Goal: Task Accomplishment & Management: Manage account settings

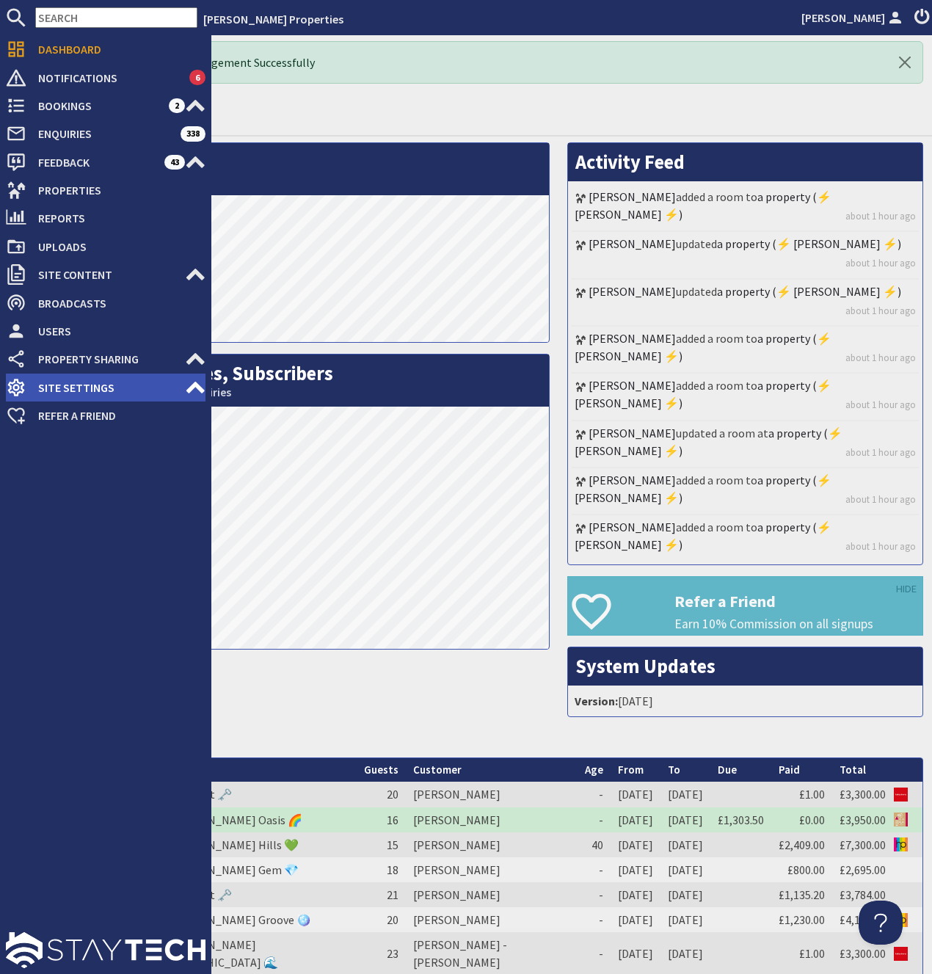
click at [195, 386] on use at bounding box center [195, 388] width 18 height 12
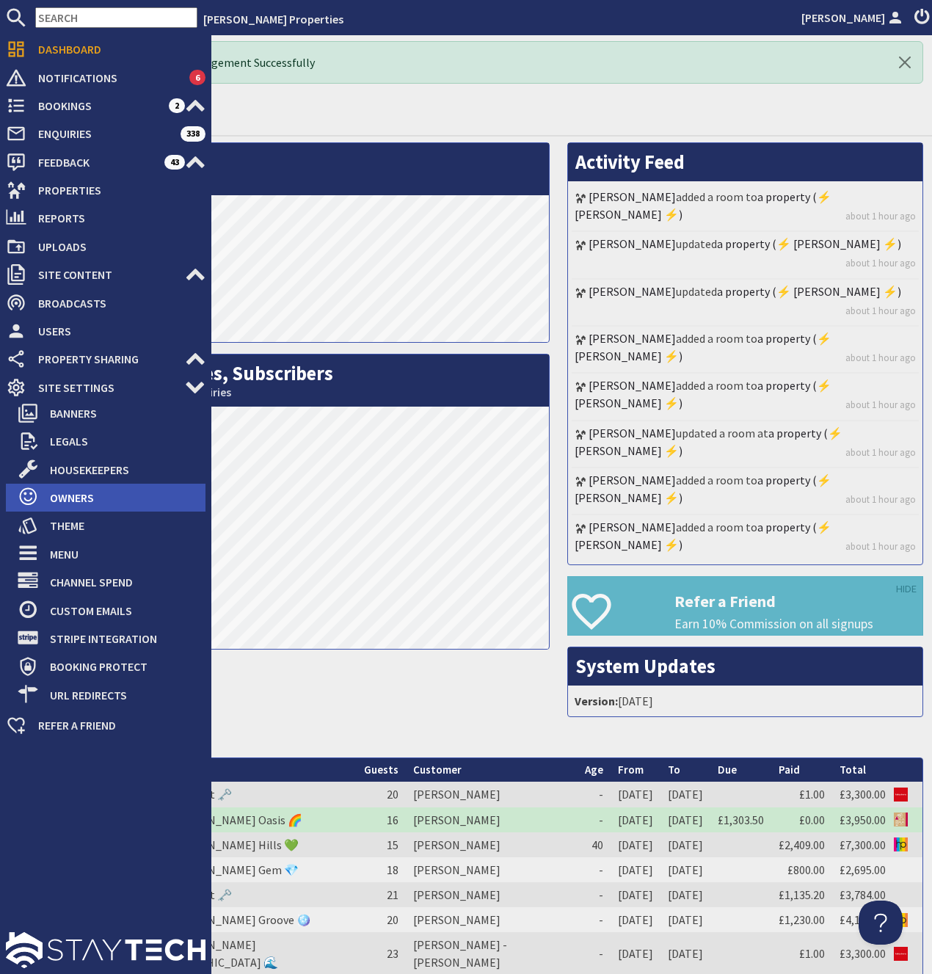
click at [68, 506] on span "Owners" at bounding box center [121, 497] width 167 height 23
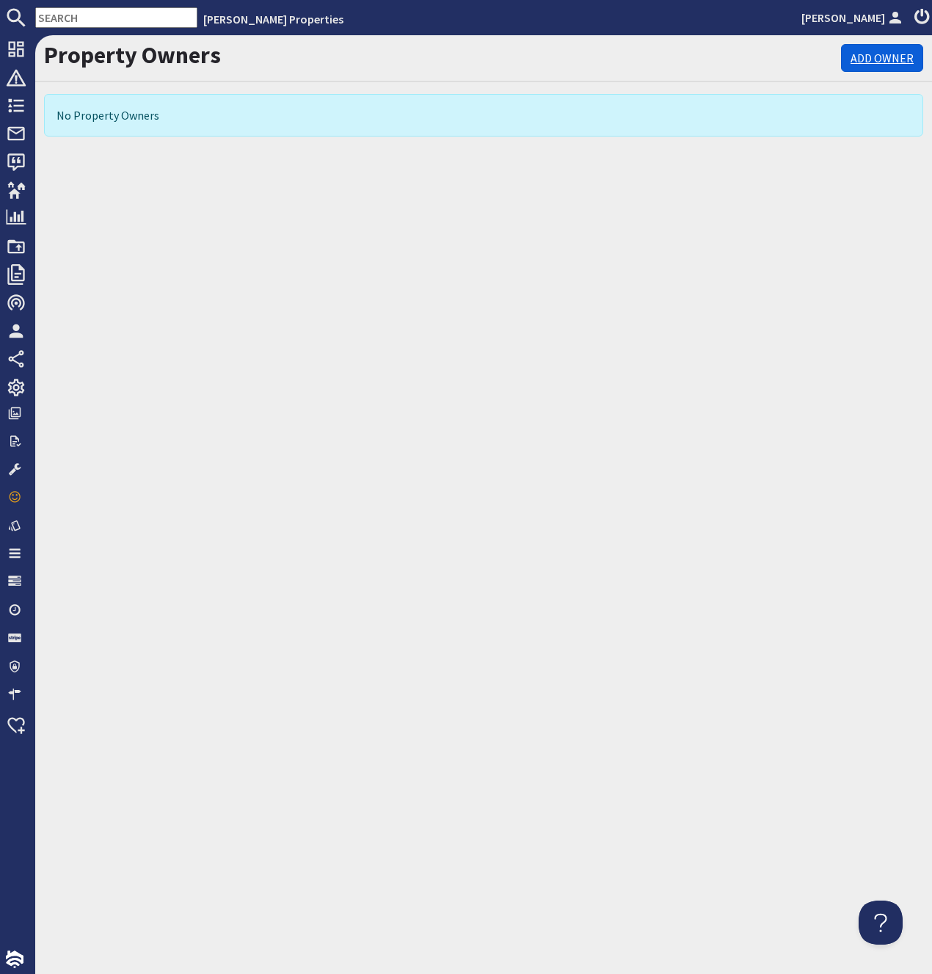
click at [866, 60] on link "Add Owner" at bounding box center [882, 58] width 82 height 28
click at [141, 246] on div "Property Owners Add Owner No Property Owners" at bounding box center [483, 504] width 897 height 939
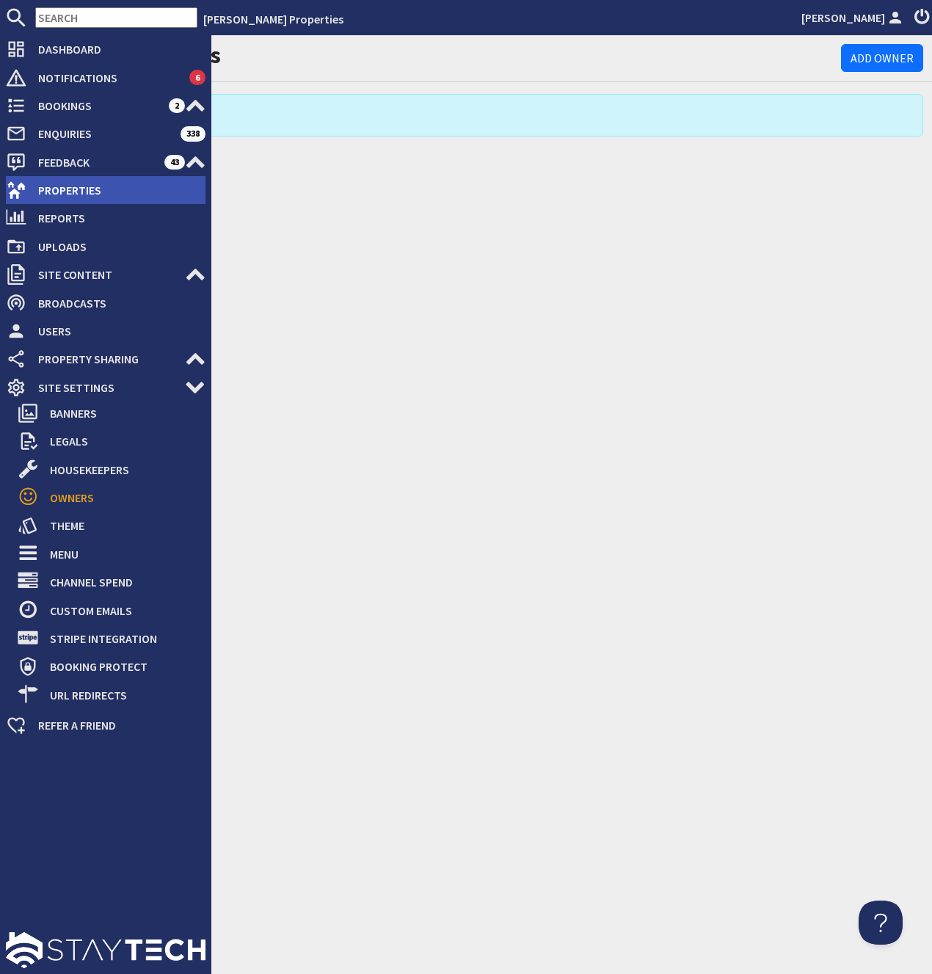
click at [73, 192] on span "Properties" at bounding box center [115, 189] width 179 height 23
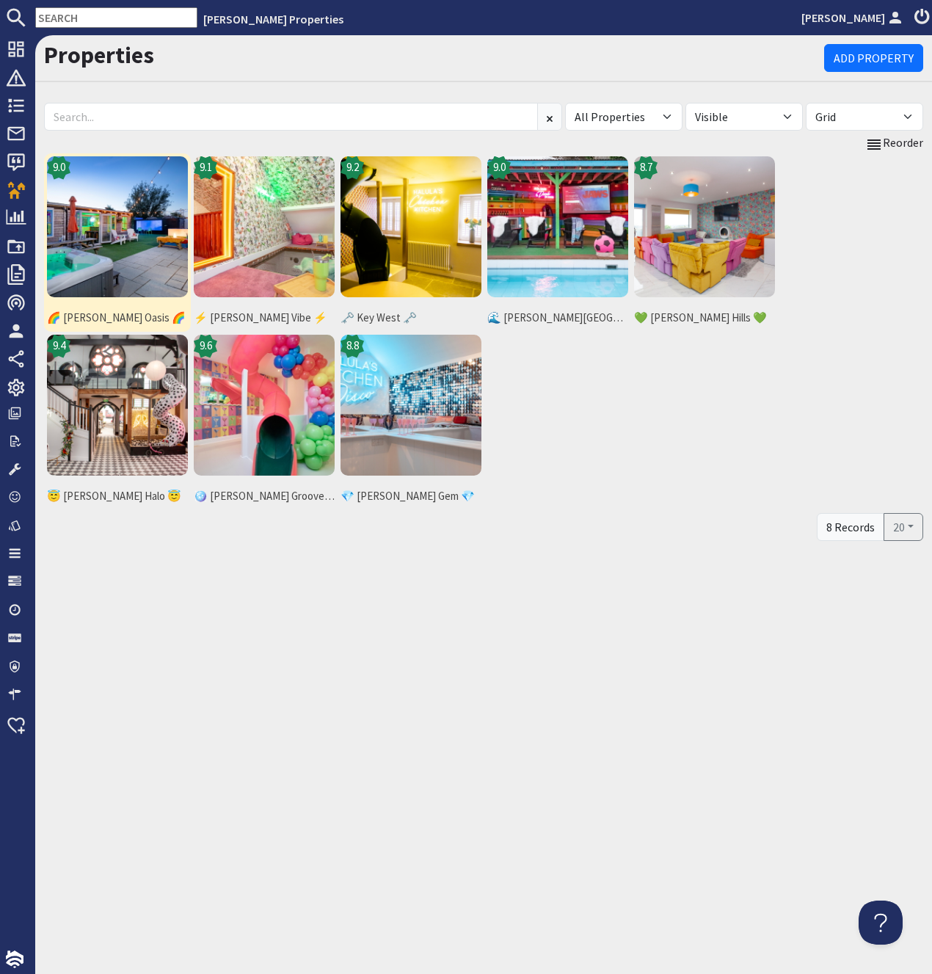
click at [92, 252] on img at bounding box center [117, 226] width 141 height 141
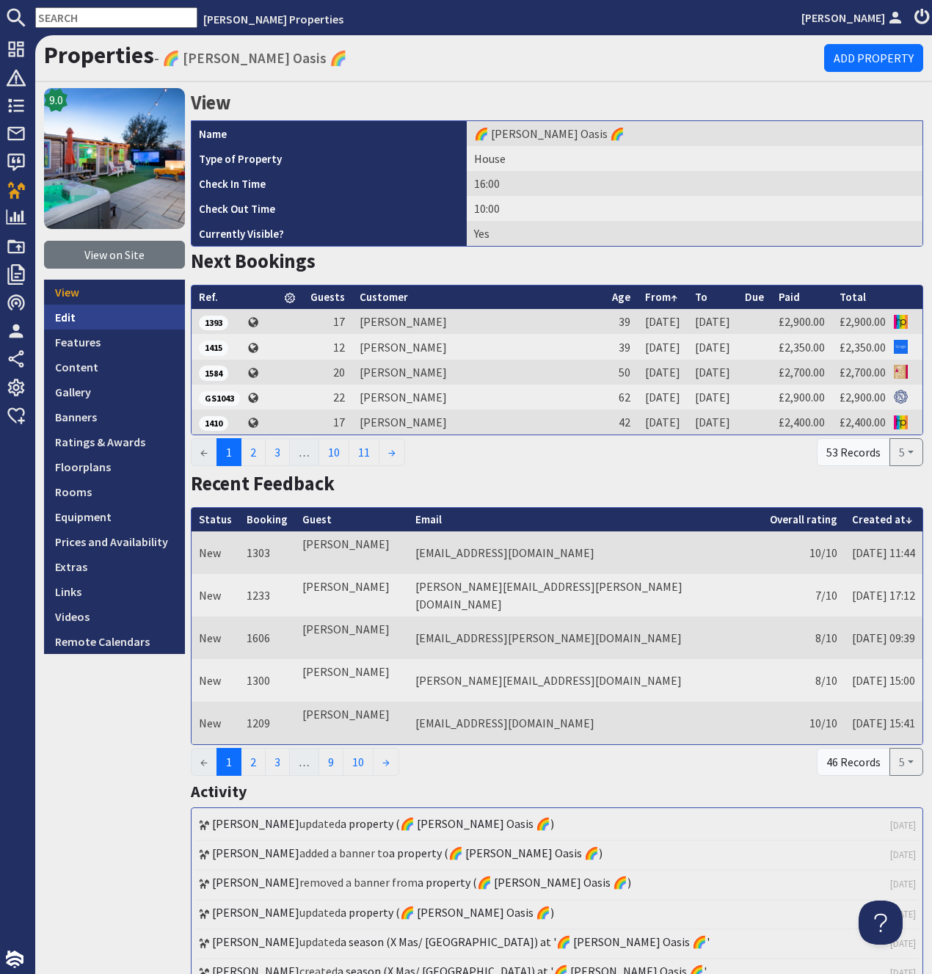
click at [62, 321] on link "Edit" at bounding box center [114, 317] width 141 height 25
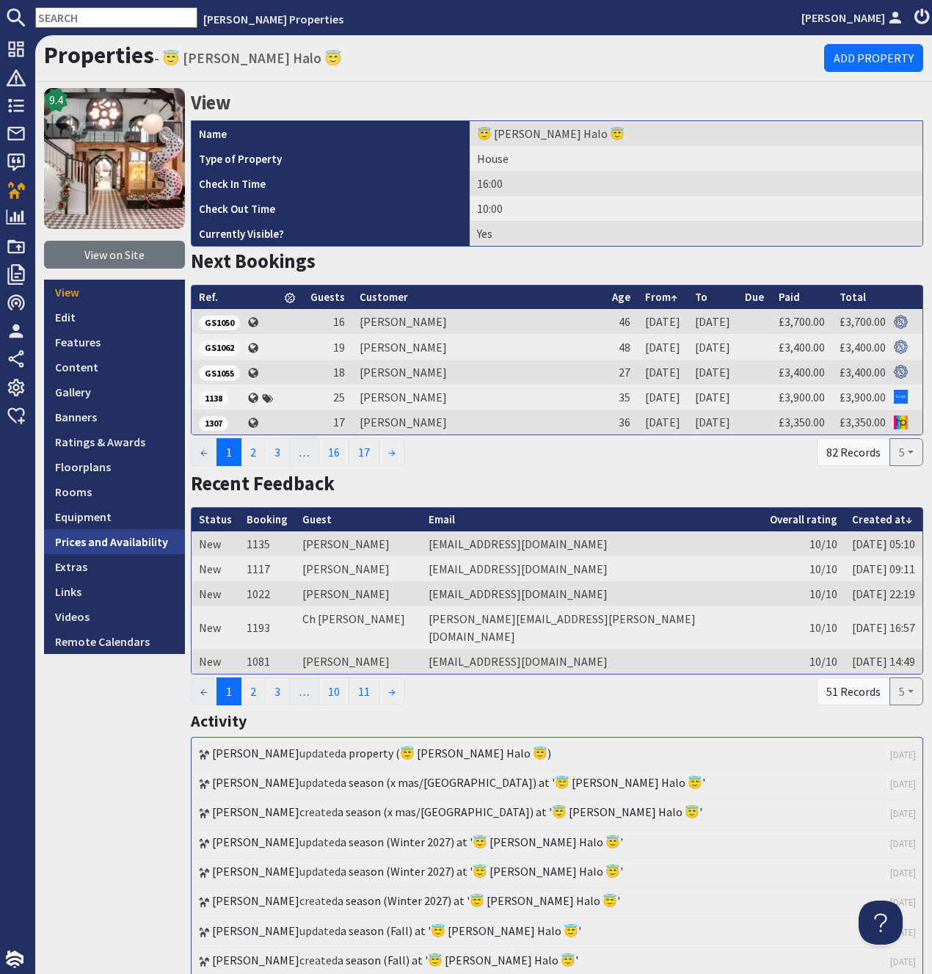
click at [117, 544] on link "Prices and Availability" at bounding box center [114, 541] width 141 height 25
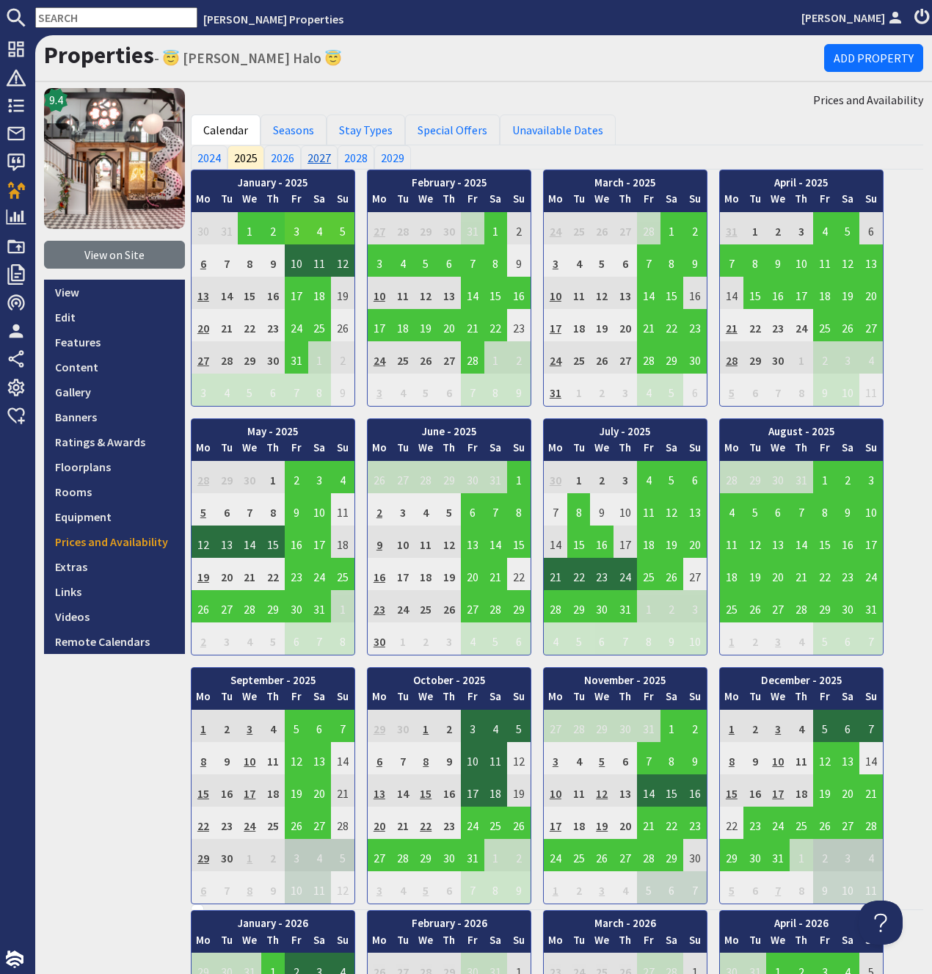
click at [318, 159] on link "2027" at bounding box center [319, 156] width 37 height 23
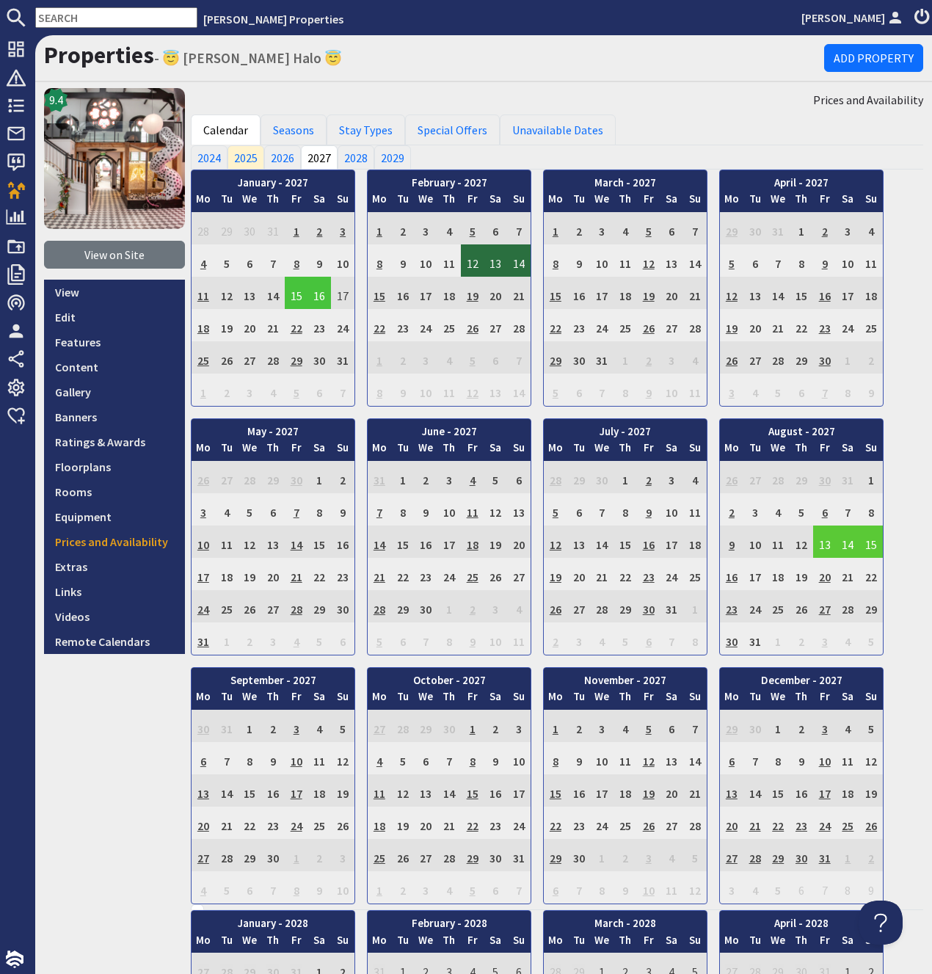
click at [826, 543] on td "13" at bounding box center [824, 541] width 23 height 32
click at [824, 611] on link "View booking" at bounding box center [826, 609] width 76 height 15
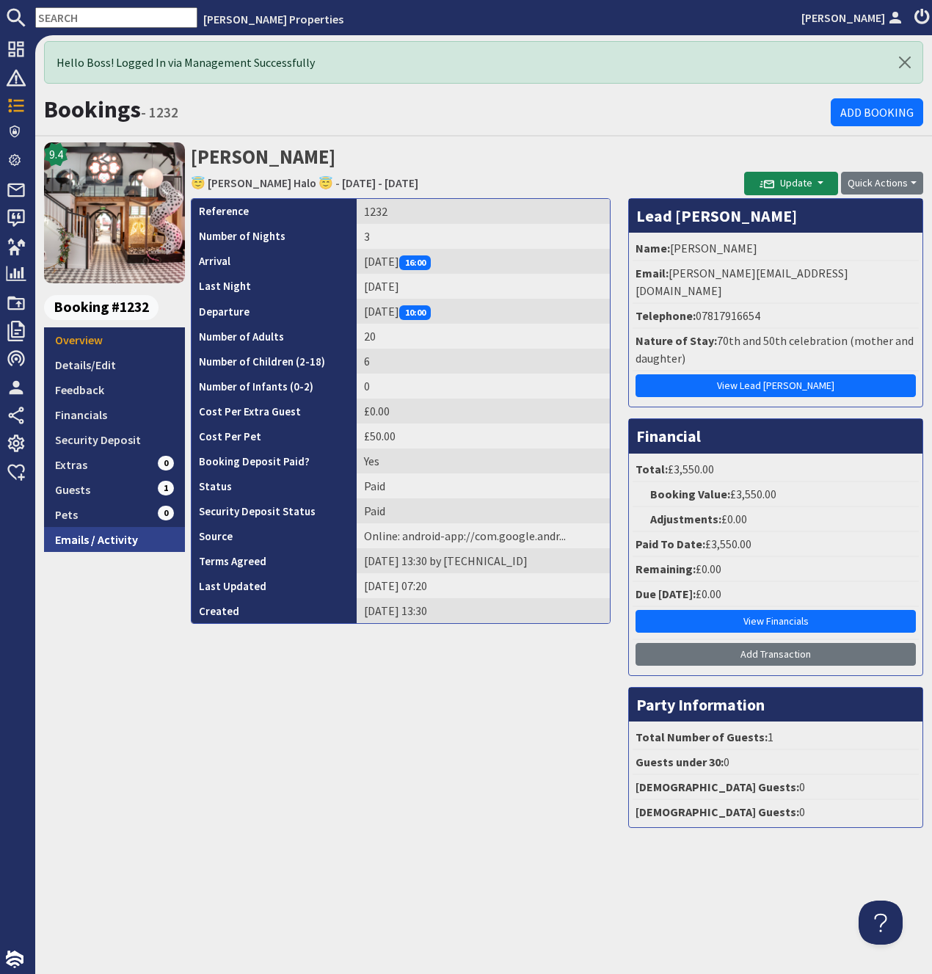
click at [98, 542] on link "Emails / Activity" at bounding box center [114, 539] width 141 height 25
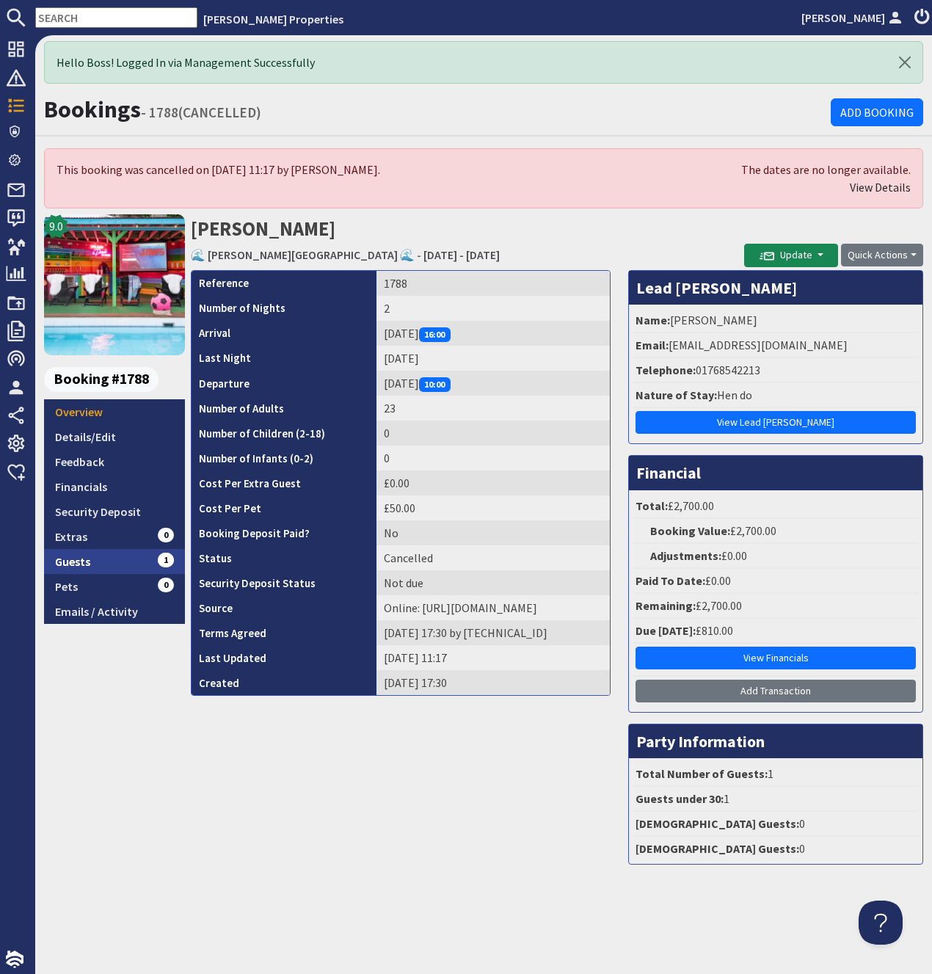
click at [69, 564] on link "Guests 1" at bounding box center [114, 561] width 141 height 25
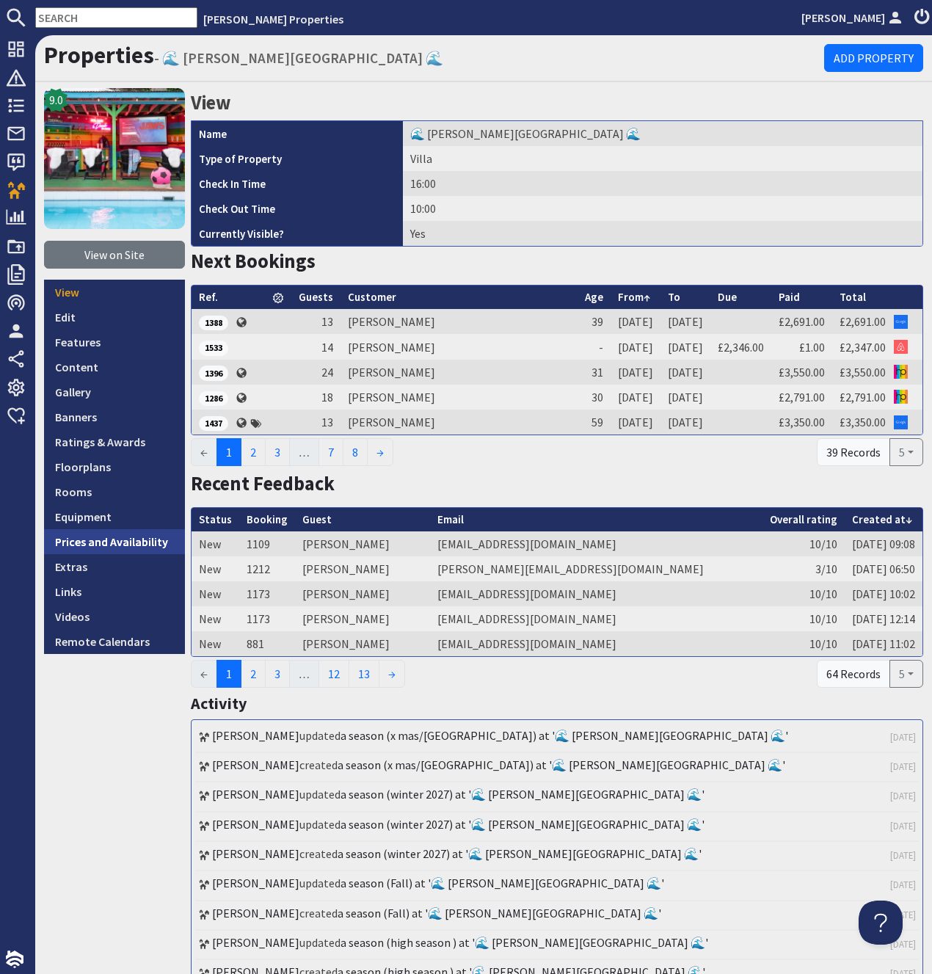
click at [116, 542] on link "Prices and Availability" at bounding box center [114, 541] width 141 height 25
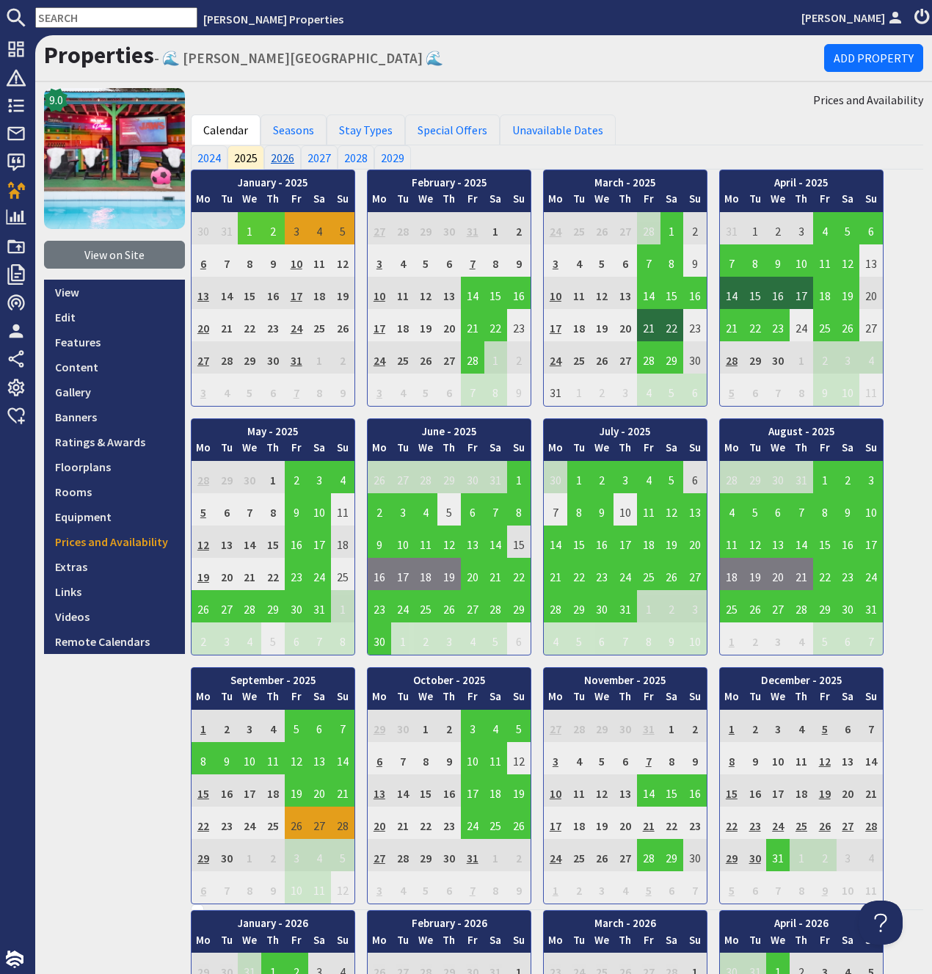
click at [280, 159] on link "2026" at bounding box center [282, 156] width 37 height 23
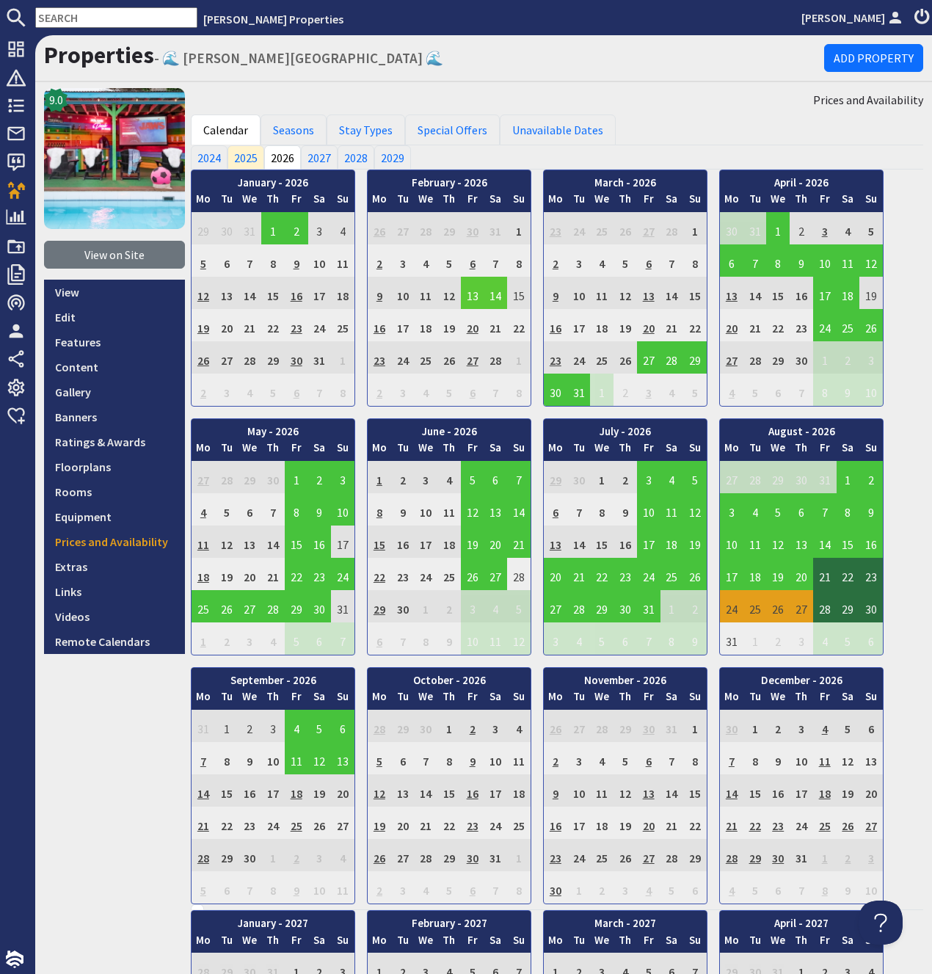
click at [469, 293] on td "13" at bounding box center [472, 293] width 23 height 32
click at [456, 360] on link "View booking" at bounding box center [474, 360] width 76 height 15
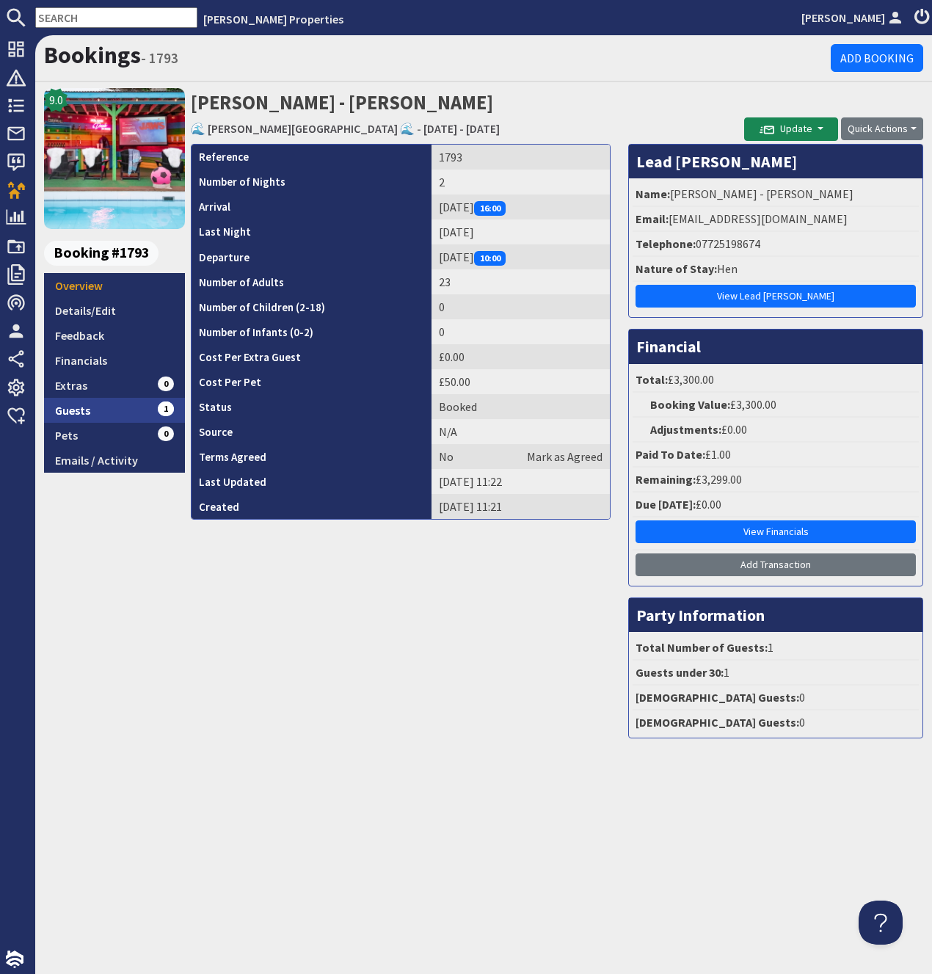
click at [77, 414] on link "Guests 1" at bounding box center [114, 410] width 141 height 25
